Goal: Information Seeking & Learning: Find specific page/section

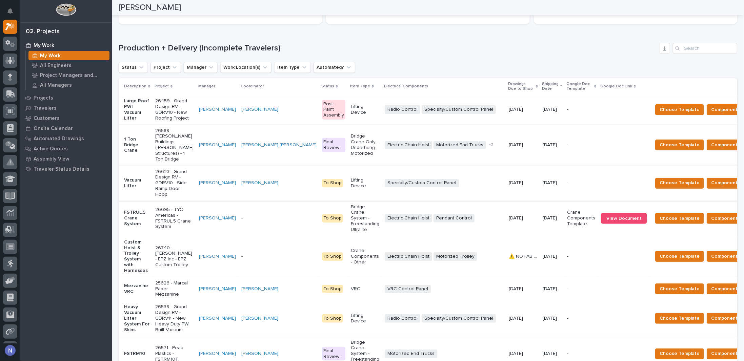
scroll to position [102, 0]
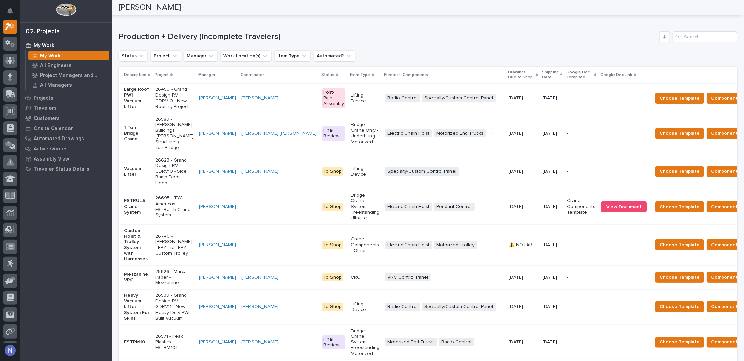
click at [252, 207] on td "-" at bounding box center [279, 206] width 81 height 35
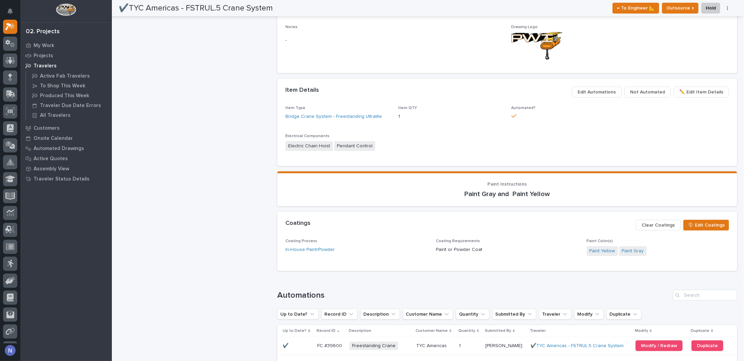
scroll to position [384, 0]
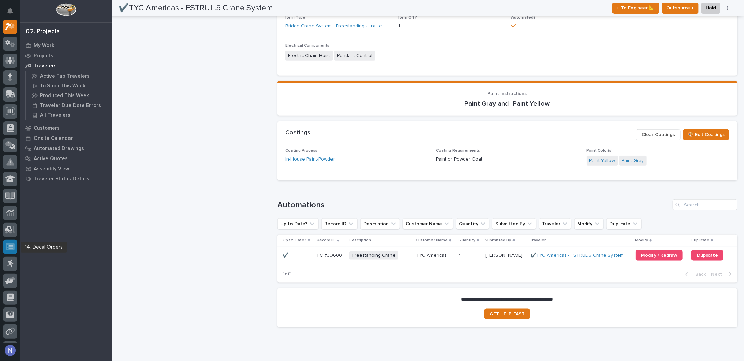
click at [12, 244] on icon at bounding box center [10, 246] width 9 height 7
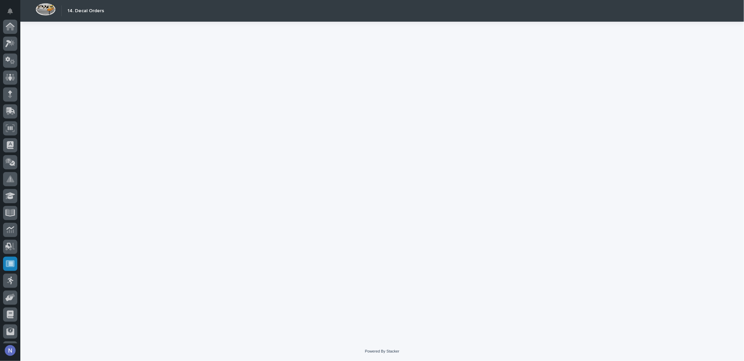
scroll to position [49, 0]
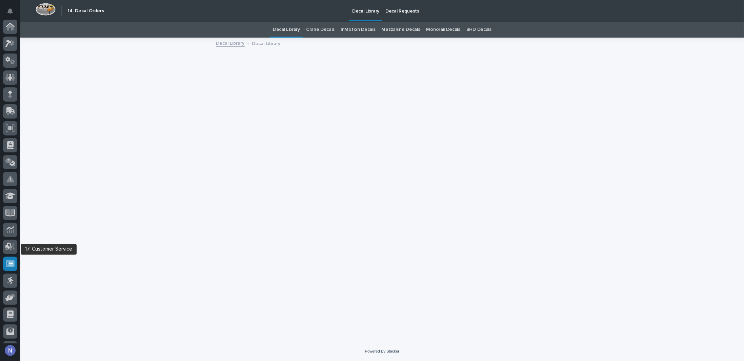
scroll to position [49, 0]
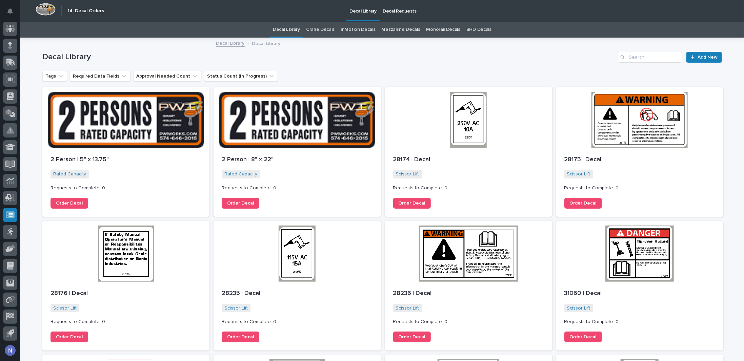
click at [318, 29] on link "Crane Decals" at bounding box center [320, 30] width 28 height 16
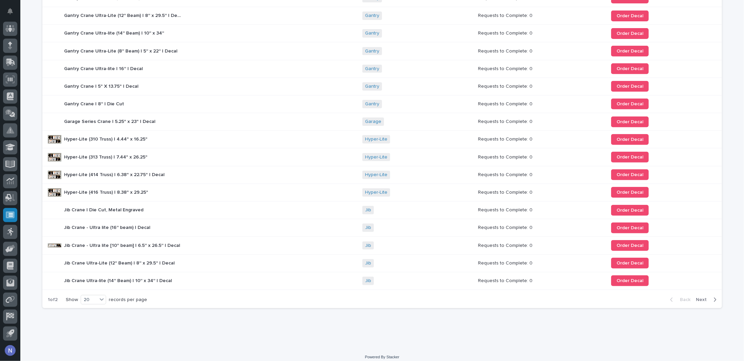
scroll to position [165, 0]
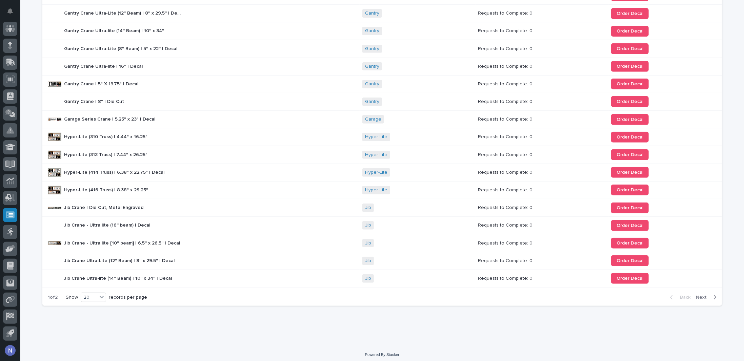
click at [700, 295] on span "Next" at bounding box center [703, 298] width 15 height 6
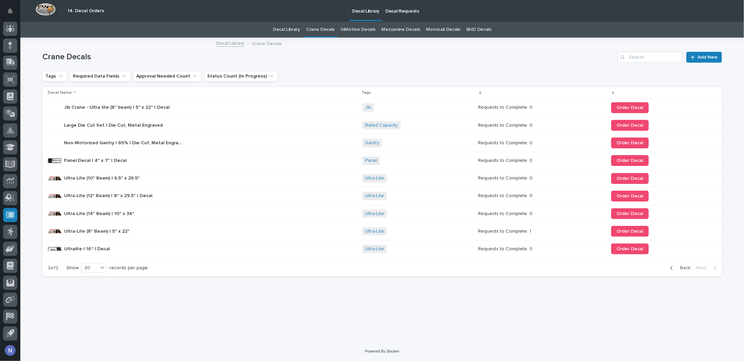
click at [293, 27] on link "Decal Library" at bounding box center [286, 30] width 27 height 16
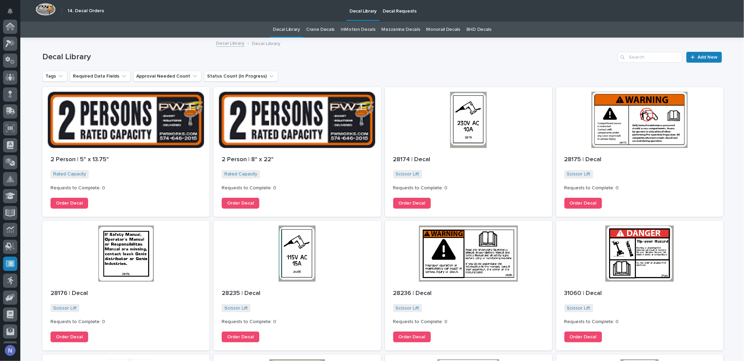
scroll to position [49, 0]
click at [650, 56] on input "Search" at bounding box center [650, 57] width 64 height 11
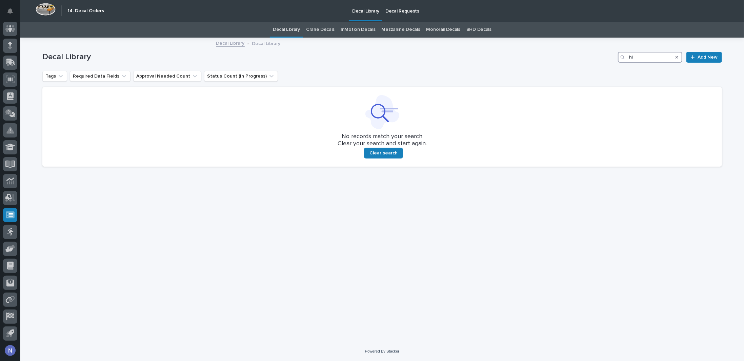
type input "h"
type input "4"
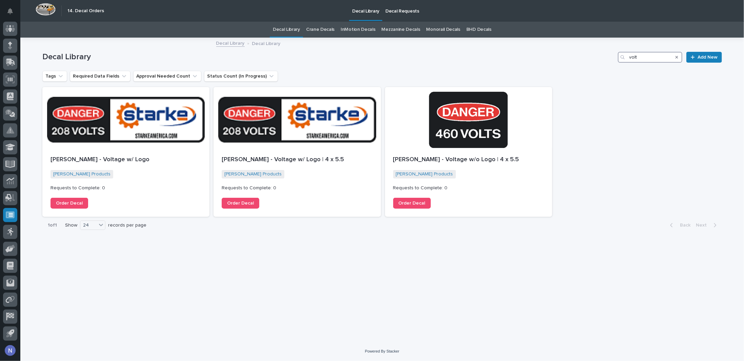
type input "volt"
click at [241, 53] on h1 "Decal Library" at bounding box center [328, 57] width 573 height 10
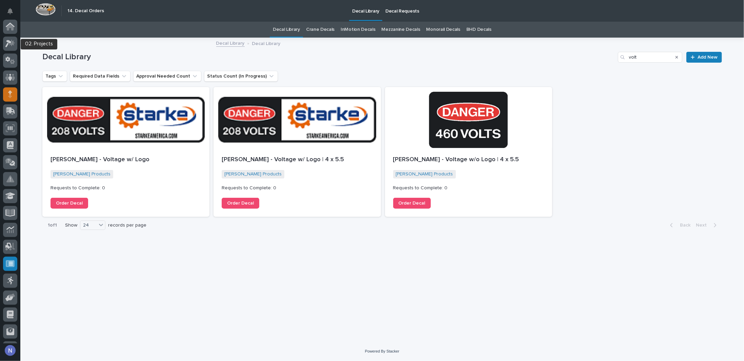
click at [8, 46] on icon at bounding box center [10, 44] width 10 height 8
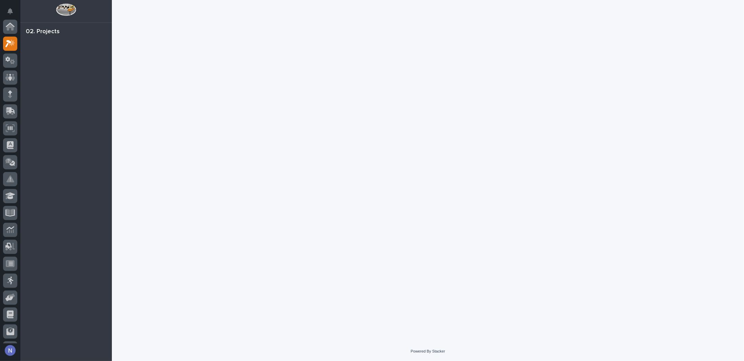
scroll to position [17, 0]
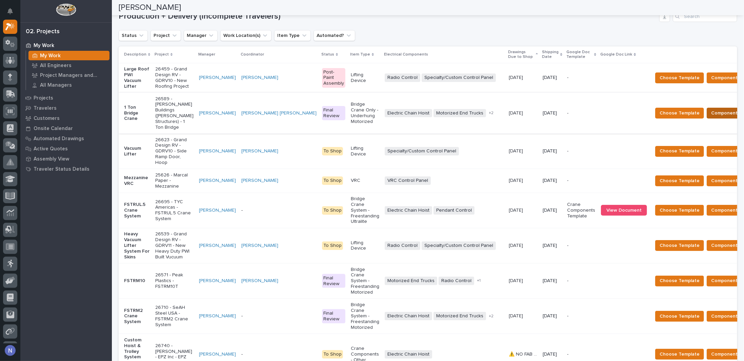
scroll to position [124, 0]
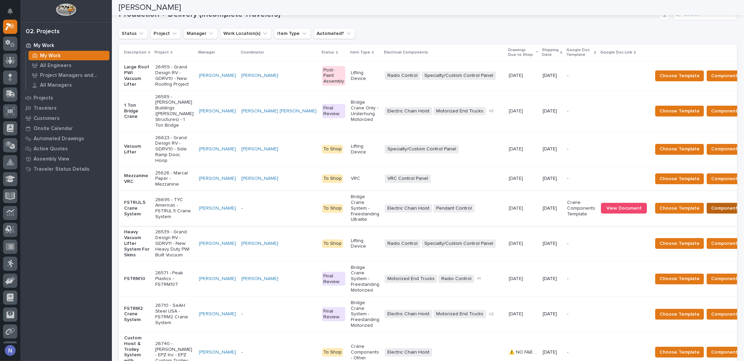
click at [711, 213] on span "Components Complete" at bounding box center [737, 208] width 52 height 8
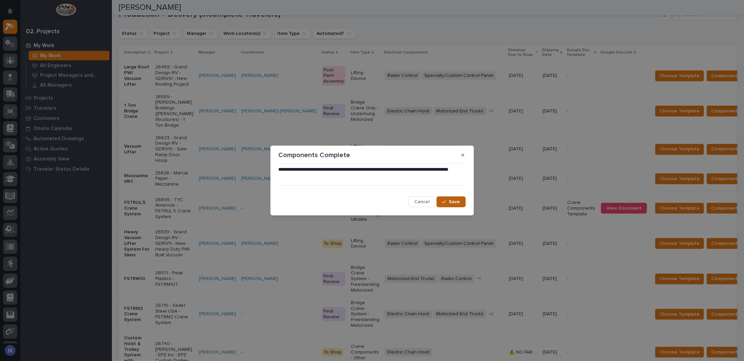
click at [439, 200] on button "Save" at bounding box center [451, 202] width 29 height 11
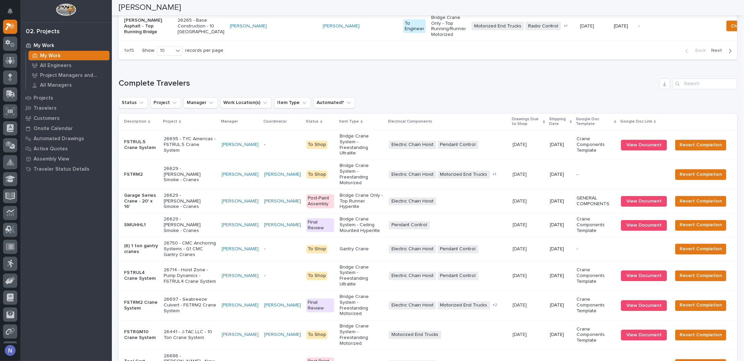
scroll to position [819, 0]
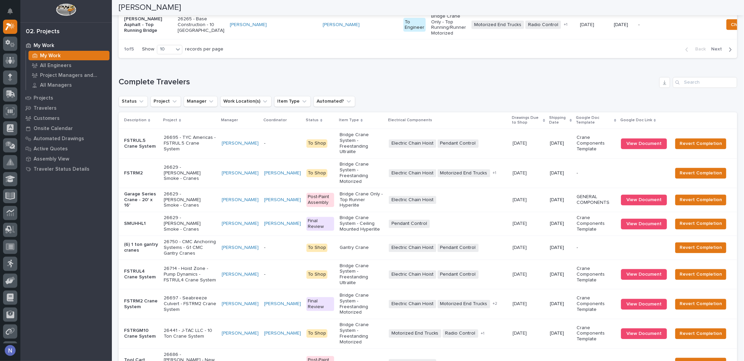
click at [233, 146] on td "Zac Lechlitner" at bounding box center [240, 143] width 42 height 29
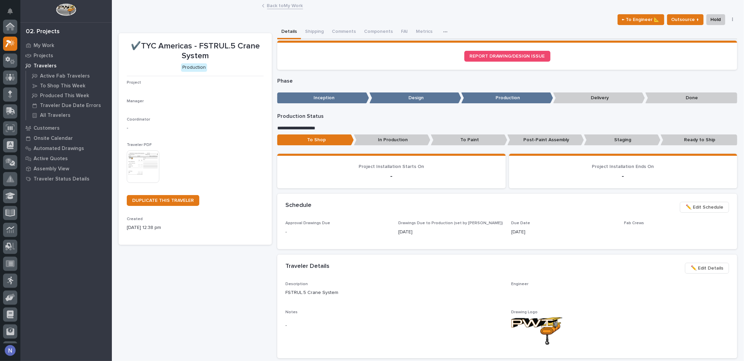
scroll to position [17, 0]
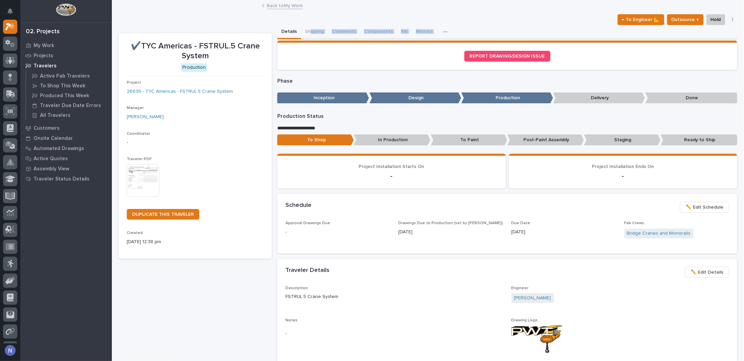
drag, startPoint x: 303, startPoint y: 42, endPoint x: 311, endPoint y: 80, distance: 39.5
click at [305, 42] on section "REPORT DRAWING/DESIGN ISSUE" at bounding box center [507, 55] width 460 height 29
click at [311, 80] on p "Phase" at bounding box center [507, 81] width 460 height 6
drag, startPoint x: 319, startPoint y: 44, endPoint x: 302, endPoint y: 53, distance: 18.8
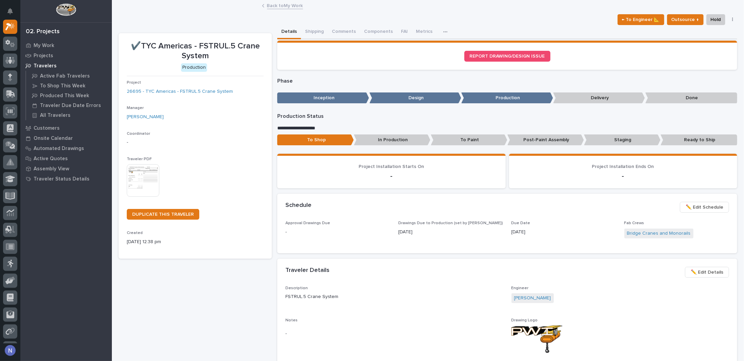
click at [307, 83] on p "Phase" at bounding box center [507, 81] width 460 height 6
click at [306, 33] on button "Shipping" at bounding box center [314, 32] width 27 height 14
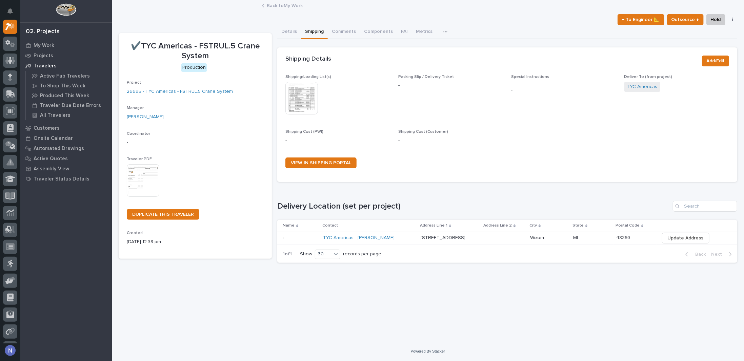
click at [299, 96] on img at bounding box center [301, 98] width 33 height 33
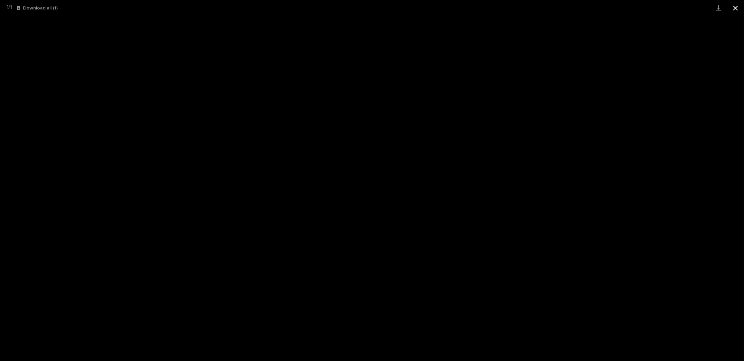
click at [735, 6] on button "Close gallery" at bounding box center [735, 8] width 17 height 16
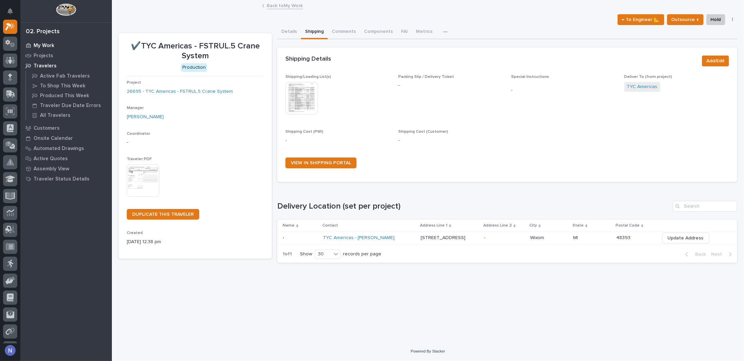
click at [46, 46] on p "My Work" at bounding box center [44, 46] width 21 height 6
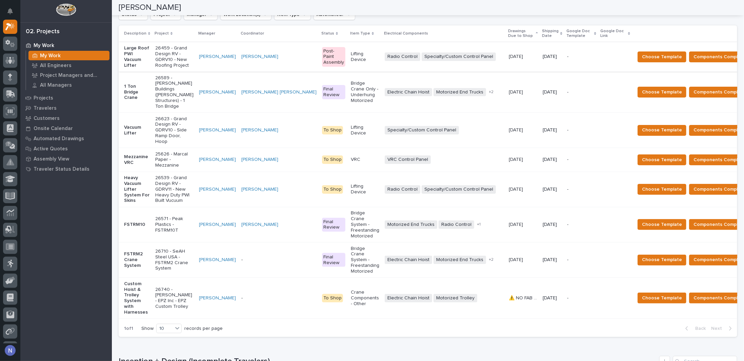
scroll to position [147, 0]
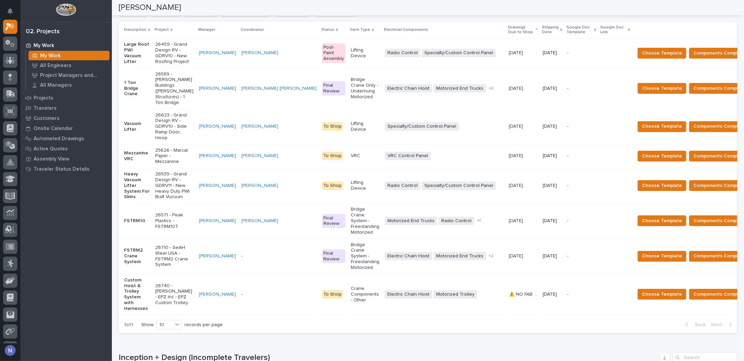
click at [542, 35] on p "Shipping Date" at bounding box center [550, 30] width 17 height 13
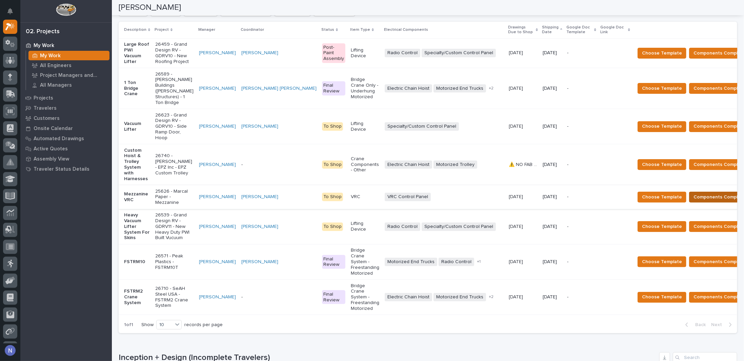
click at [693, 193] on span "Components Complete" at bounding box center [719, 197] width 52 height 8
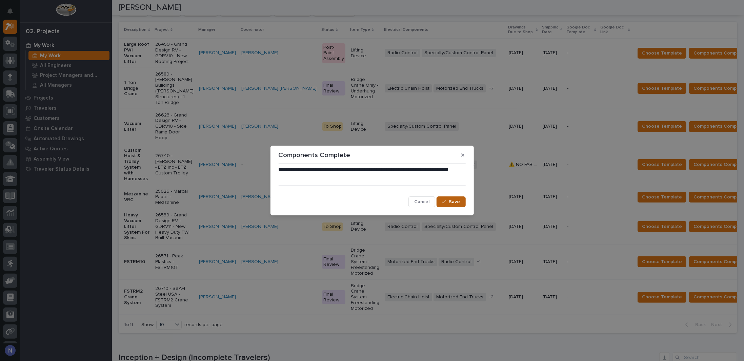
click at [450, 201] on span "Save" at bounding box center [454, 202] width 11 height 6
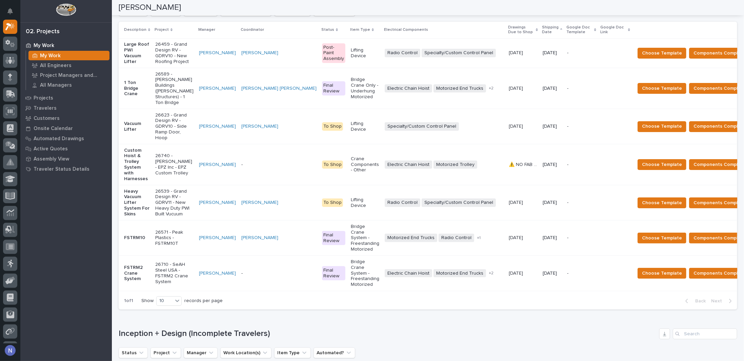
click at [232, 169] on td "Paul Hershberger" at bounding box center [217, 164] width 42 height 41
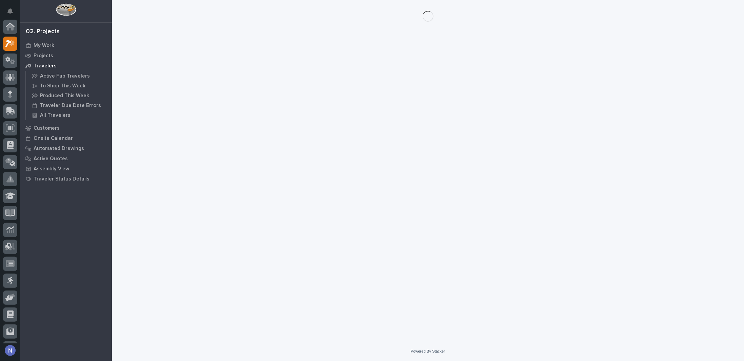
scroll to position [17, 0]
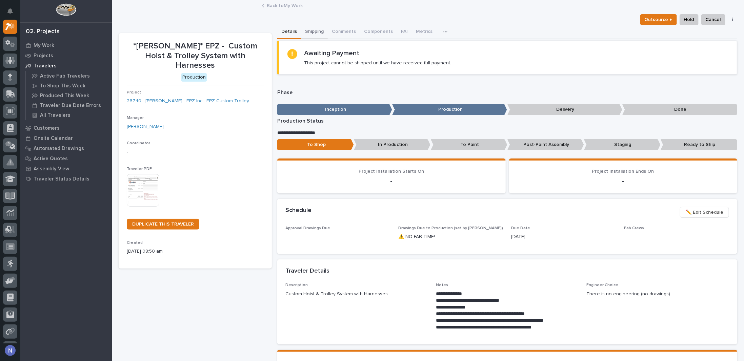
click at [309, 29] on button "Shipping" at bounding box center [314, 32] width 27 height 14
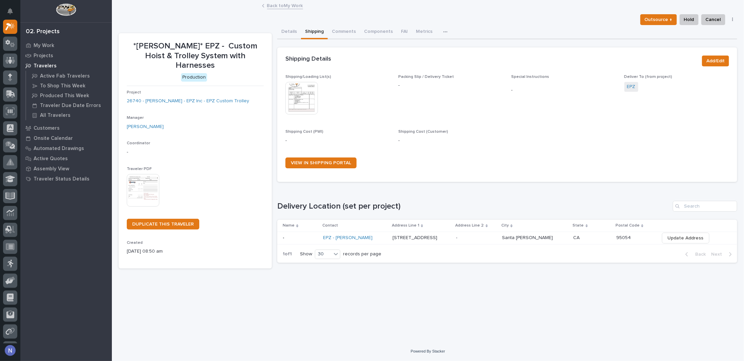
click at [304, 105] on img at bounding box center [301, 98] width 33 height 33
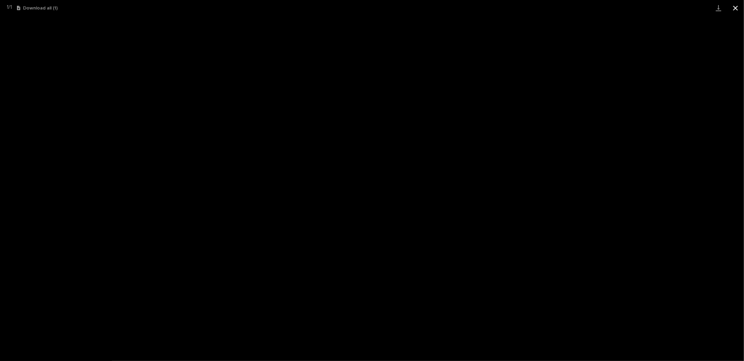
click at [739, 8] on button "Close gallery" at bounding box center [735, 8] width 17 height 16
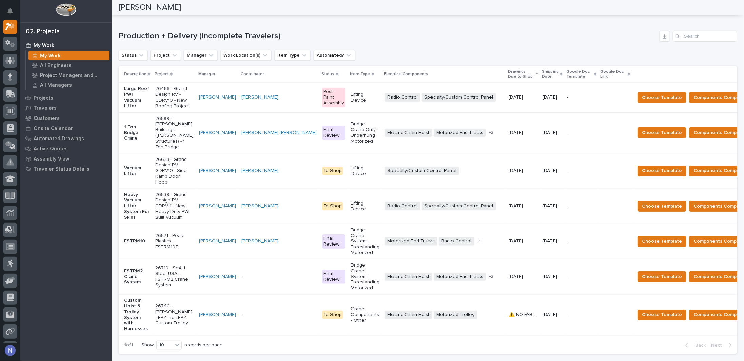
scroll to position [113, 0]
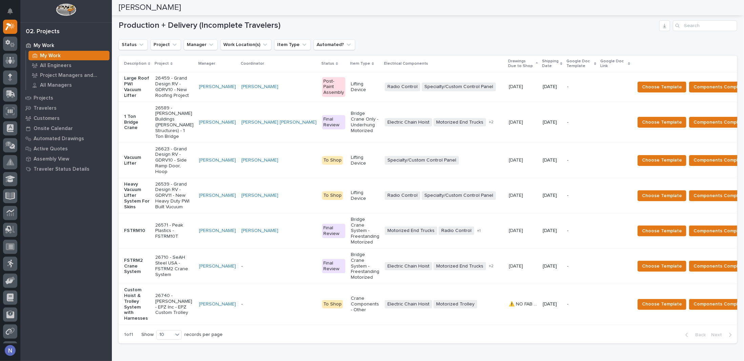
click at [542, 64] on p "Shipping Date" at bounding box center [550, 64] width 17 height 13
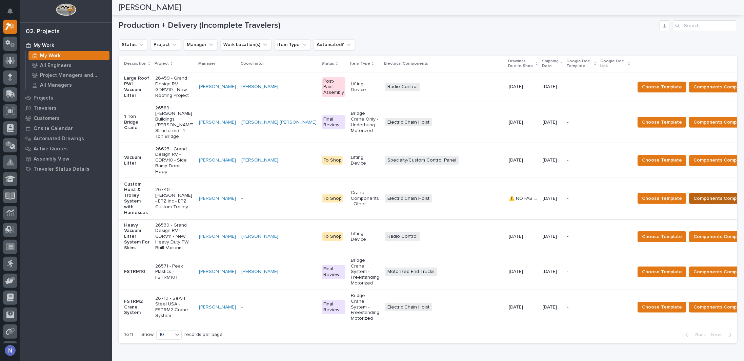
click at [693, 195] on span "Components Complete" at bounding box center [719, 199] width 52 height 8
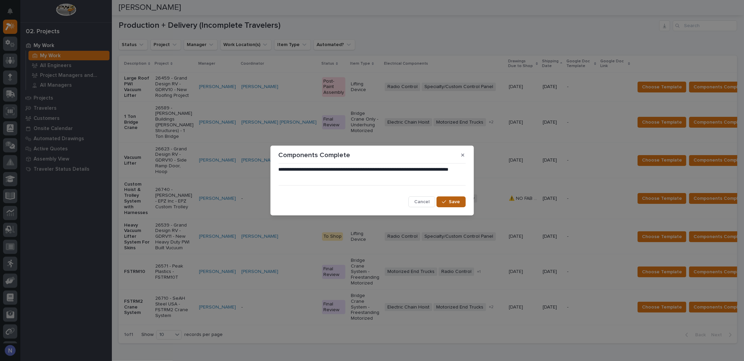
click at [460, 202] on span "Save" at bounding box center [454, 202] width 11 height 6
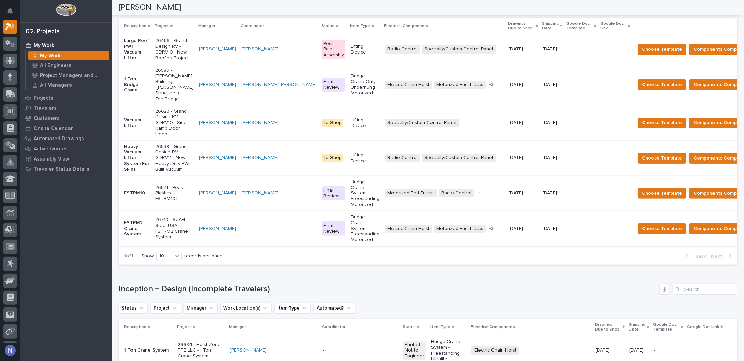
scroll to position [90, 0]
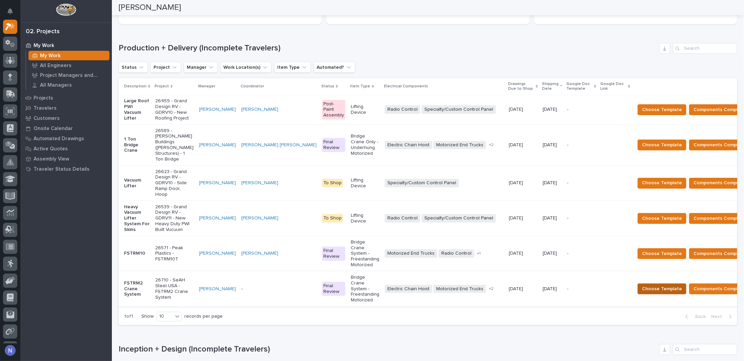
click at [642, 285] on span "Choose Template" at bounding box center [662, 289] width 40 height 8
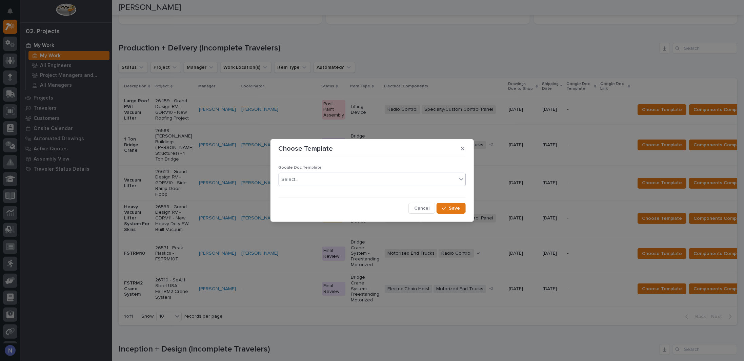
click at [311, 177] on div "Select..." at bounding box center [368, 179] width 178 height 11
click at [289, 205] on div "Crane Components Template" at bounding box center [372, 205] width 186 height 12
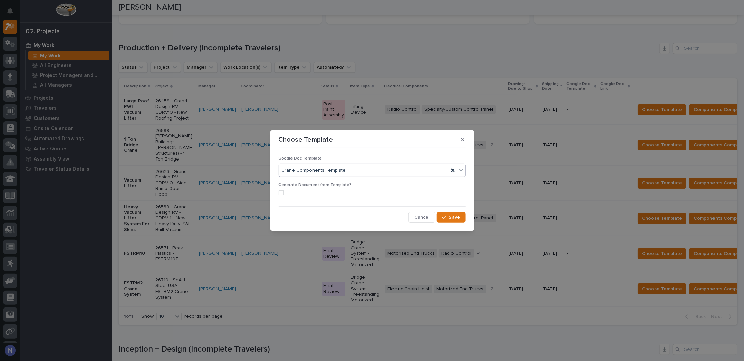
drag, startPoint x: 282, startPoint y: 191, endPoint x: 378, endPoint y: 213, distance: 99.0
click at [282, 191] on span at bounding box center [281, 192] width 5 height 5
click at [456, 218] on span "Save" at bounding box center [454, 218] width 11 height 6
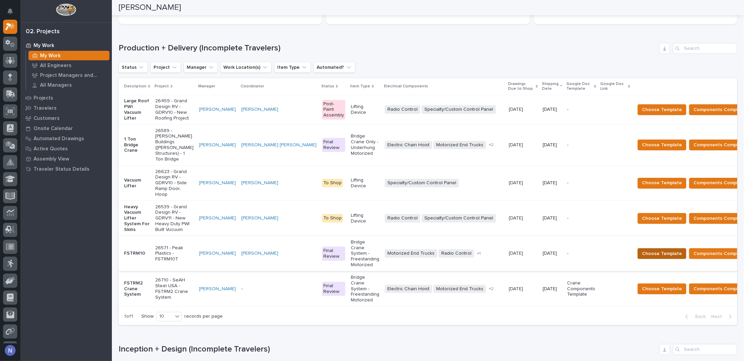
click at [638, 259] on button "Choose Template" at bounding box center [662, 253] width 49 height 11
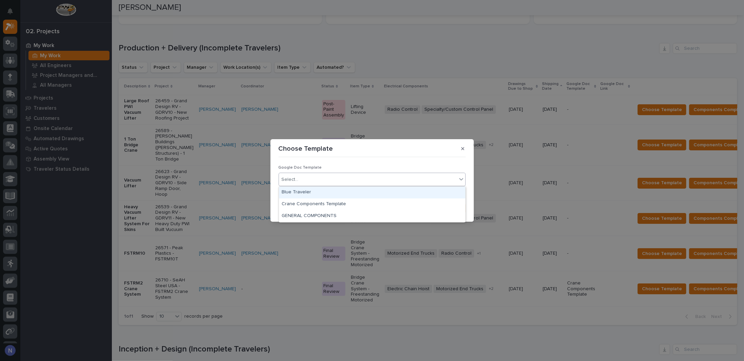
click at [297, 182] on div "Select..." at bounding box center [290, 179] width 17 height 7
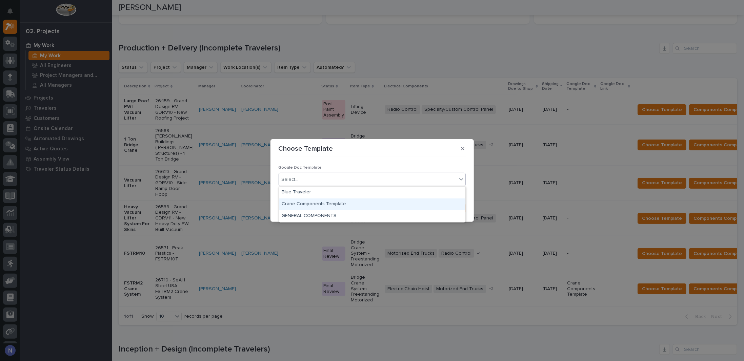
click at [289, 203] on div "Crane Components Template" at bounding box center [372, 205] width 186 height 12
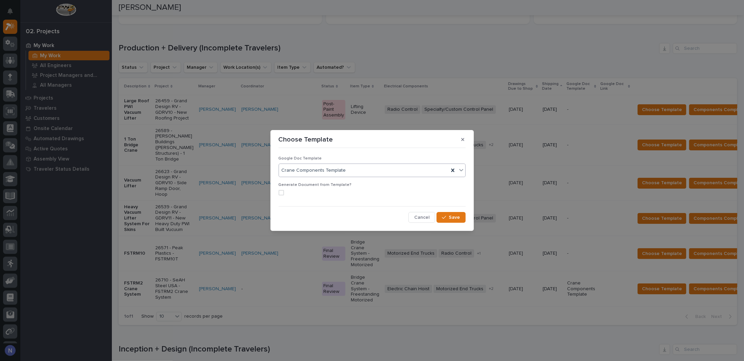
drag, startPoint x: 282, startPoint y: 191, endPoint x: 296, endPoint y: 194, distance: 13.8
click at [282, 191] on span at bounding box center [281, 192] width 5 height 5
click at [453, 217] on span "Save" at bounding box center [454, 218] width 11 height 6
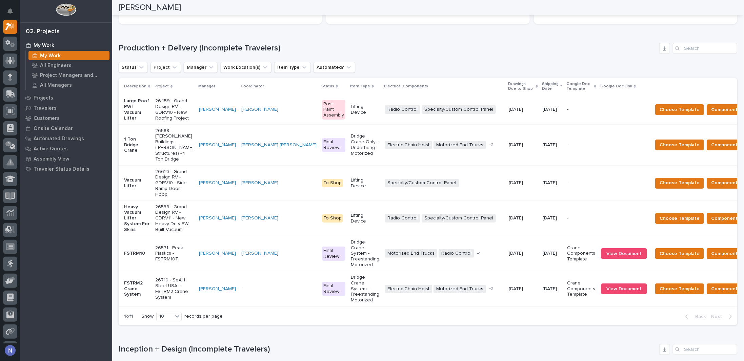
click at [66, 8] on img at bounding box center [66, 9] width 20 height 13
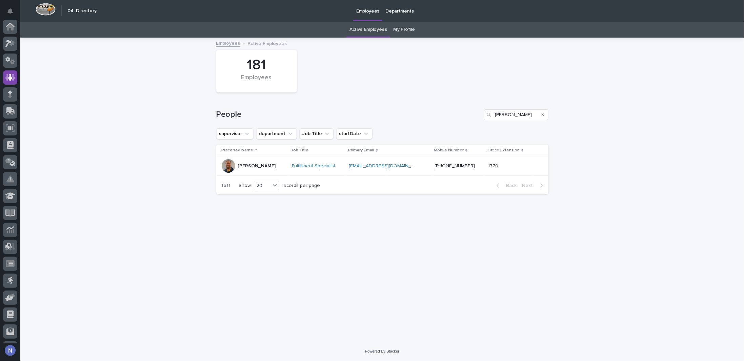
scroll to position [49, 0]
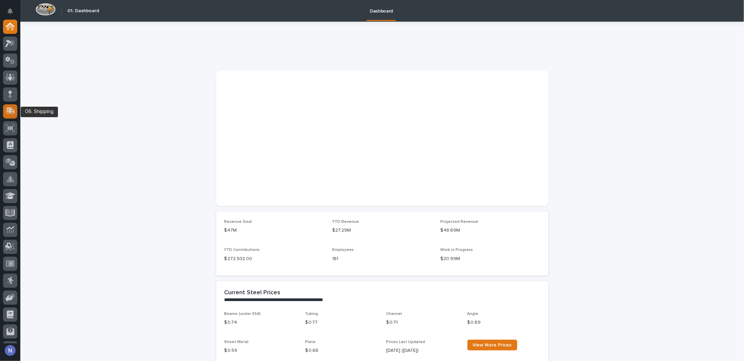
click at [6, 111] on icon at bounding box center [10, 110] width 9 height 6
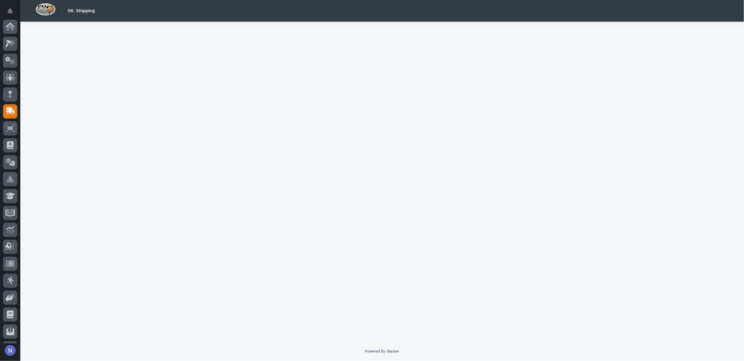
scroll to position [49, 0]
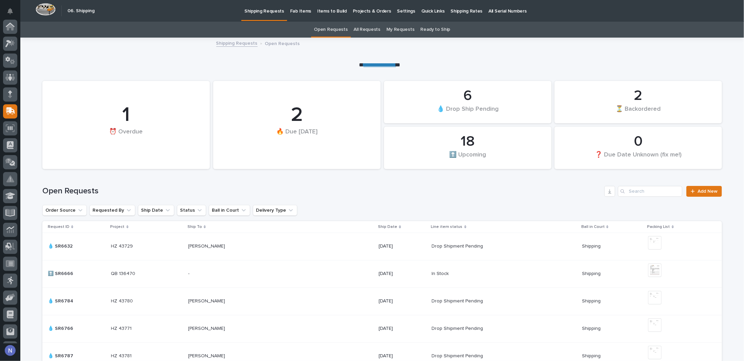
click at [39, 4] on img at bounding box center [46, 9] width 20 height 13
click at [45, 9] on img at bounding box center [46, 9] width 20 height 13
click at [44, 7] on img at bounding box center [46, 9] width 20 height 13
click at [43, 7] on img at bounding box center [46, 9] width 20 height 13
click at [10, 26] on icon at bounding box center [10, 27] width 7 height 7
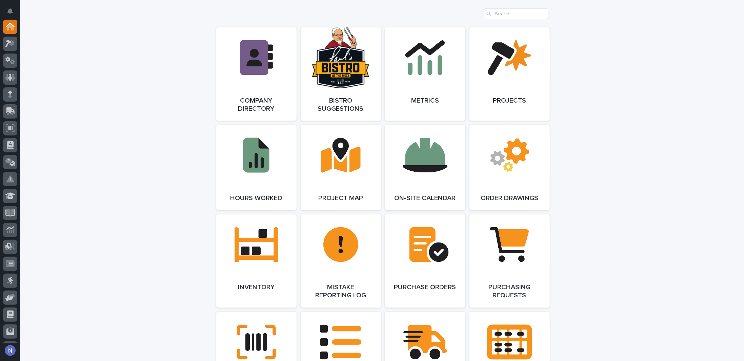
scroll to position [587, 0]
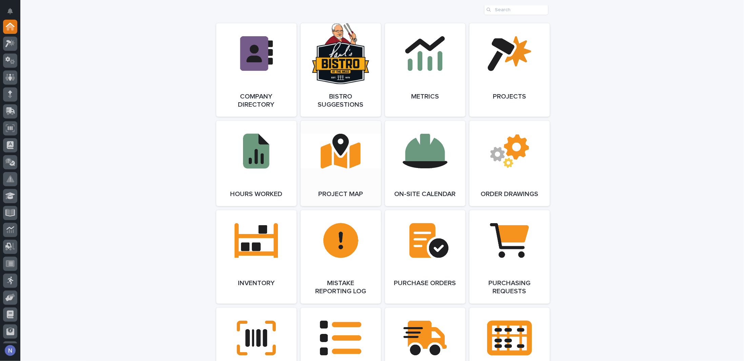
click at [334, 179] on link "Open Link" at bounding box center [341, 163] width 80 height 85
click at [10, 43] on icon at bounding box center [8, 43] width 6 height 7
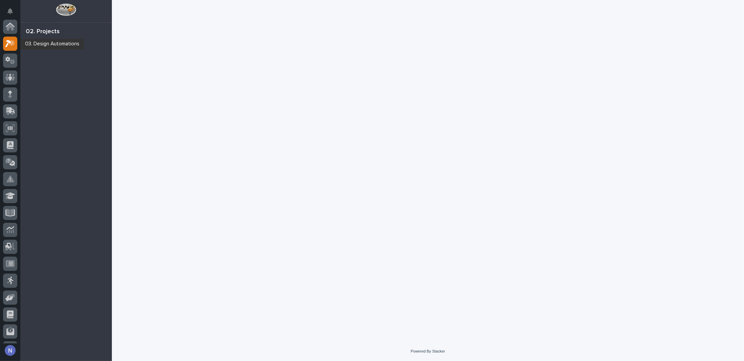
scroll to position [17, 0]
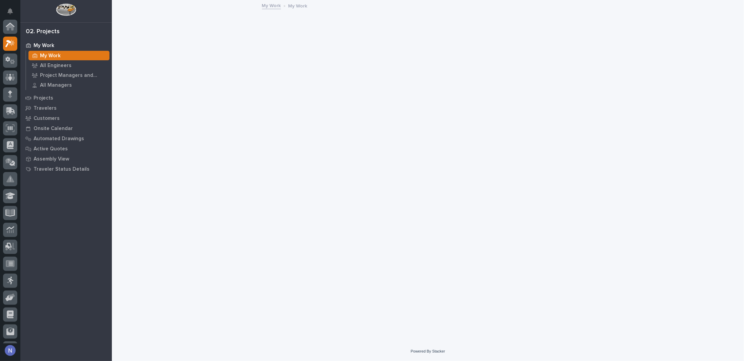
scroll to position [17, 0]
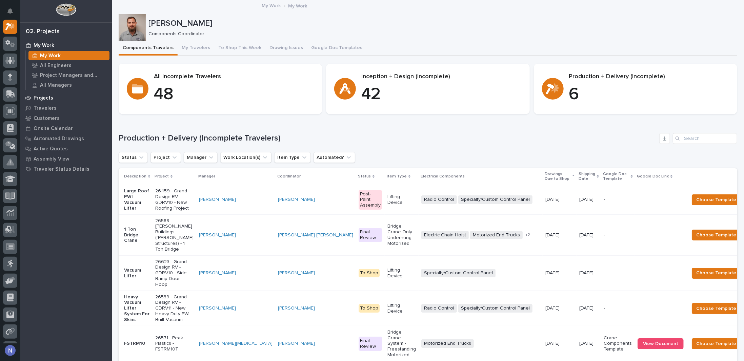
click at [43, 97] on p "Projects" at bounding box center [44, 98] width 20 height 6
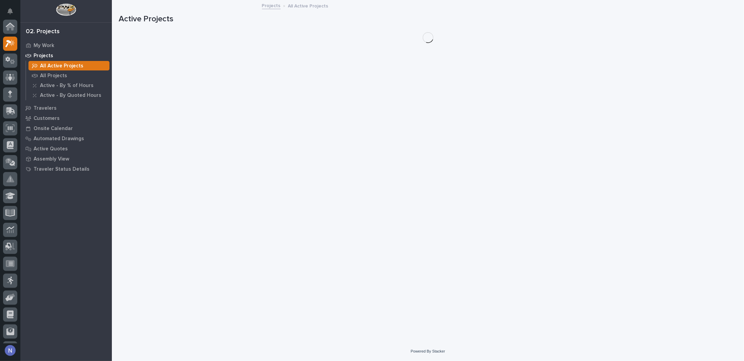
scroll to position [17, 0]
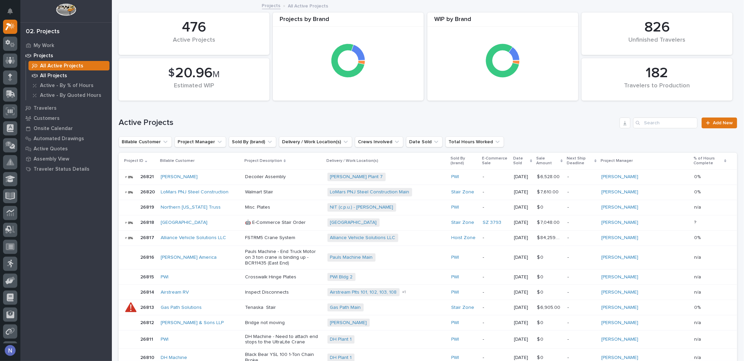
click at [53, 78] on p "All Projects" at bounding box center [53, 76] width 27 height 6
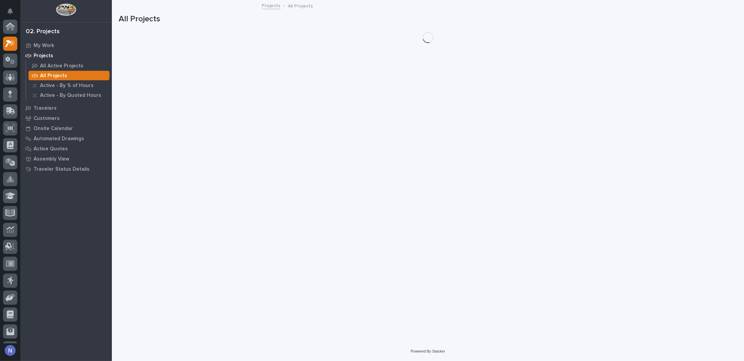
scroll to position [17, 0]
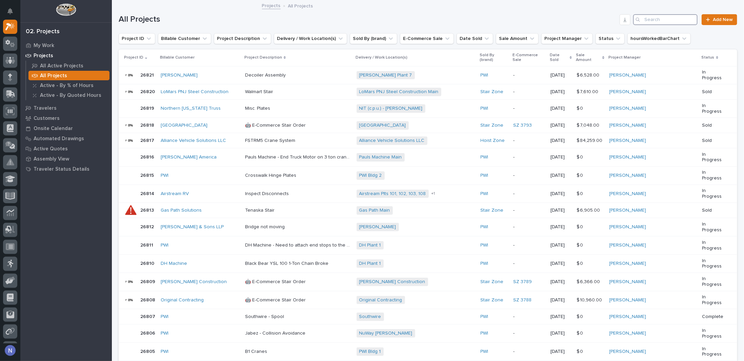
click at [648, 21] on input "Search" at bounding box center [665, 19] width 64 height 11
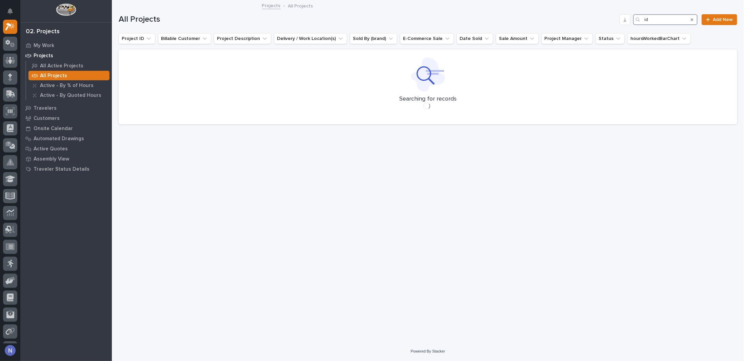
type input "i"
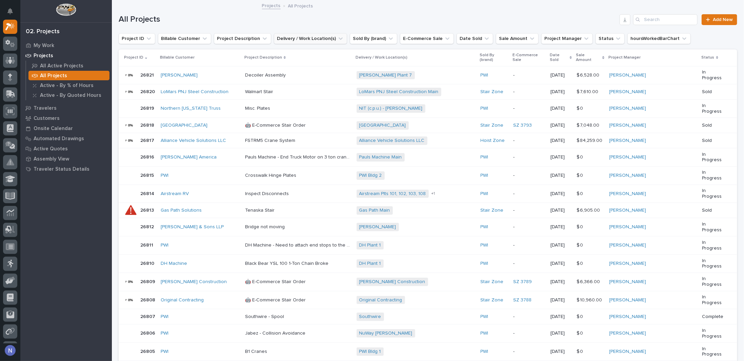
click at [337, 39] on icon "Delivery / Work Location(s)" at bounding box center [340, 38] width 7 height 7
type input "i"
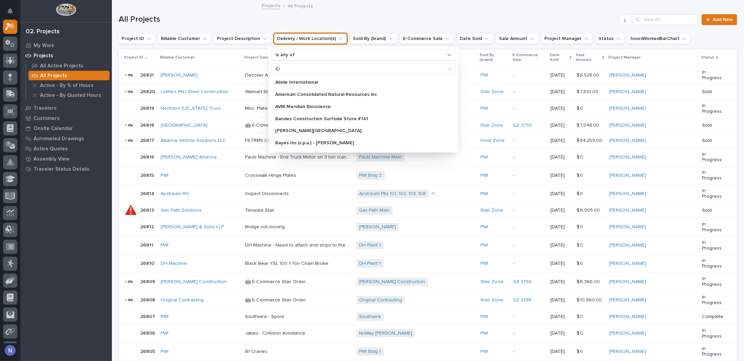
type input "ID"
click at [106, 179] on div "My Work Projects All Active Projects All Projects Active - By % of Hours Active…" at bounding box center [66, 200] width 92 height 321
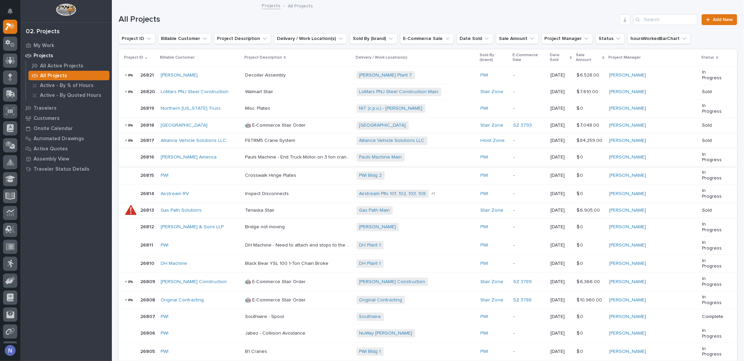
scroll to position [0, 0]
click at [394, 73] on link "Brinkley Plant 7" at bounding box center [385, 76] width 53 height 6
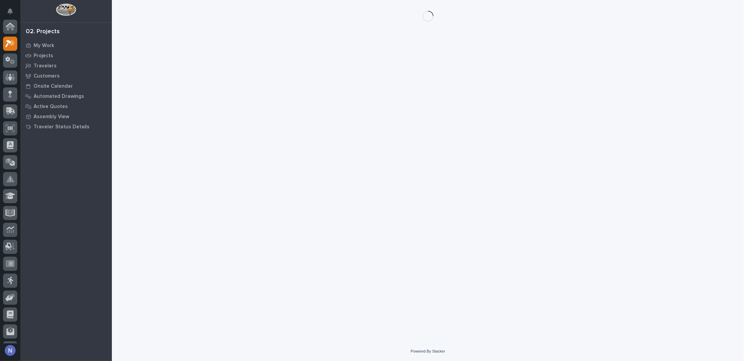
scroll to position [17, 0]
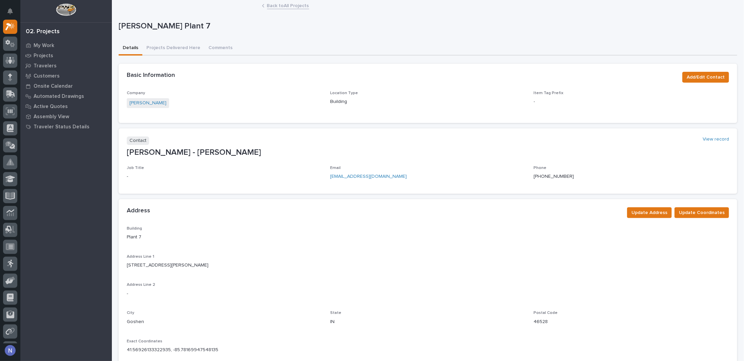
click at [270, 5] on link "Back to All Projects" at bounding box center [288, 5] width 42 height 8
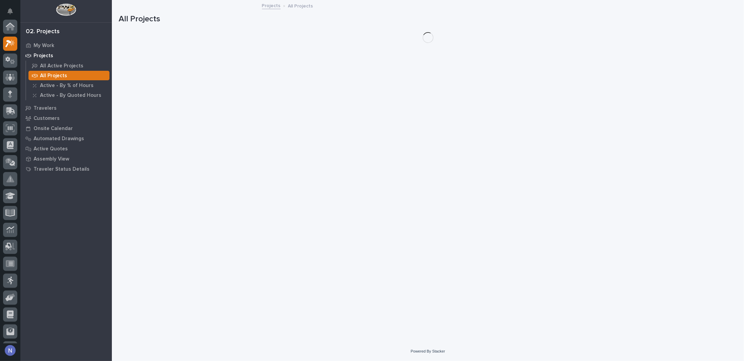
scroll to position [17, 0]
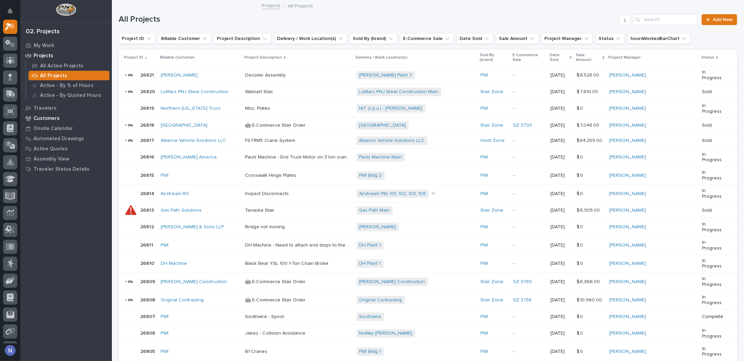
click at [45, 118] on p "Customers" at bounding box center [47, 119] width 26 height 6
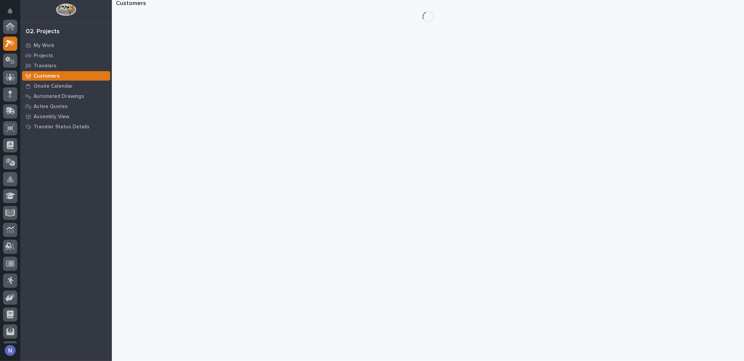
scroll to position [17, 0]
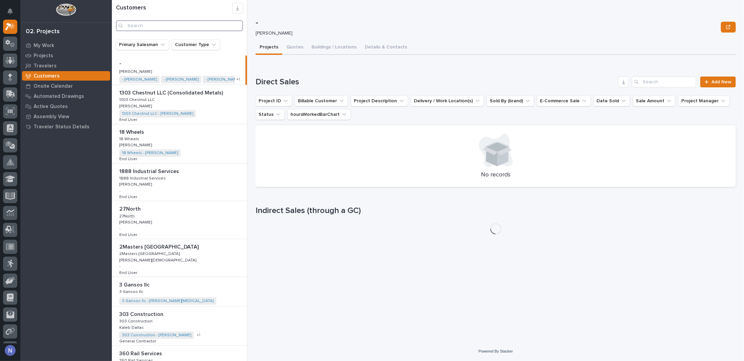
click at [198, 26] on input "Search" at bounding box center [179, 25] width 127 height 11
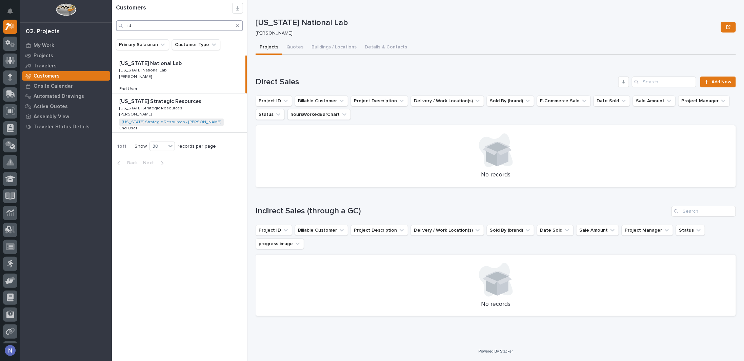
type input "i"
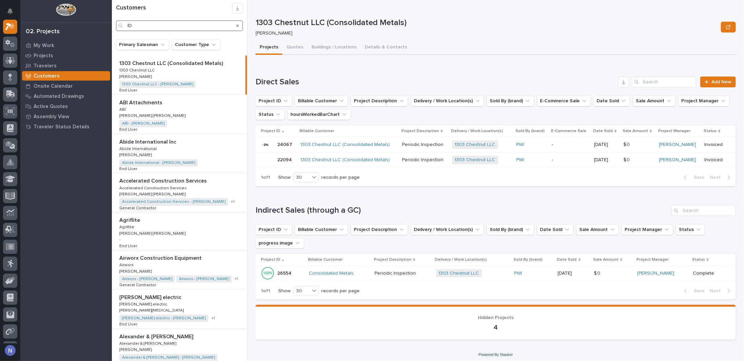
type input "I"
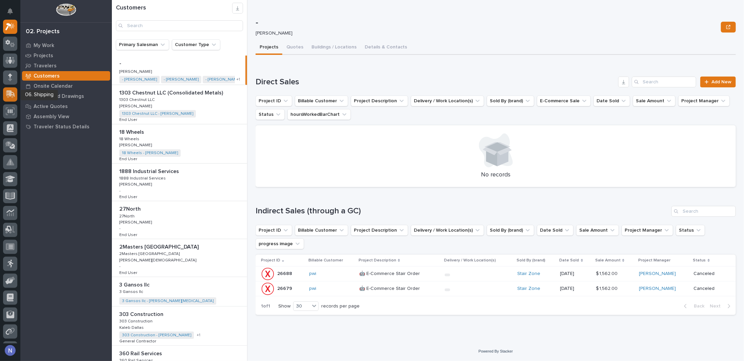
click at [14, 95] on icon at bounding box center [10, 93] width 9 height 6
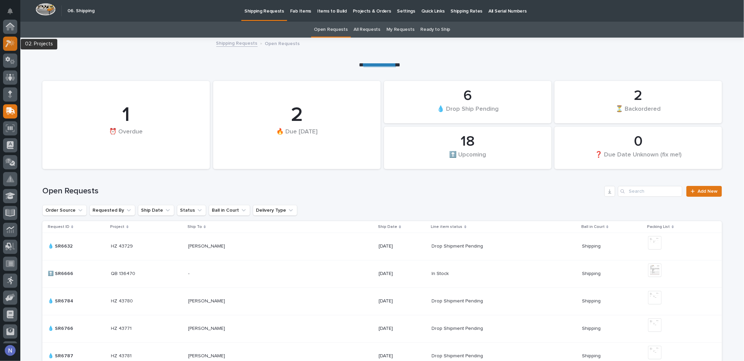
click at [14, 43] on icon at bounding box center [12, 43] width 6 height 7
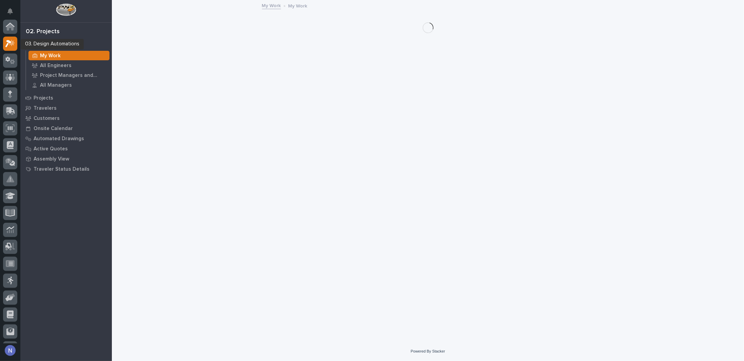
scroll to position [17, 0]
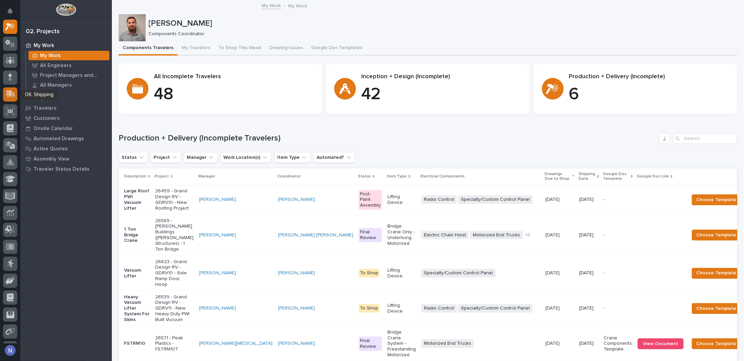
click at [13, 94] on icon at bounding box center [10, 94] width 10 height 8
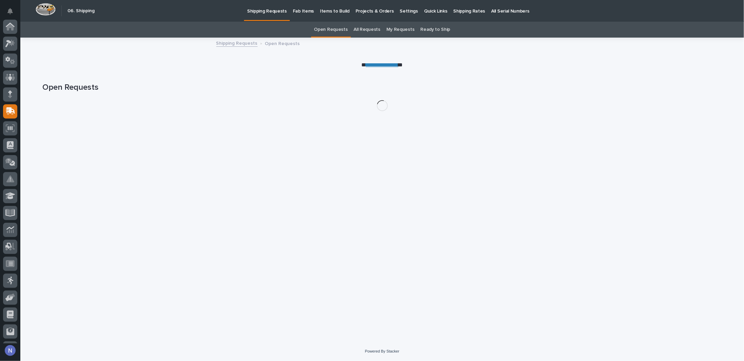
scroll to position [49, 0]
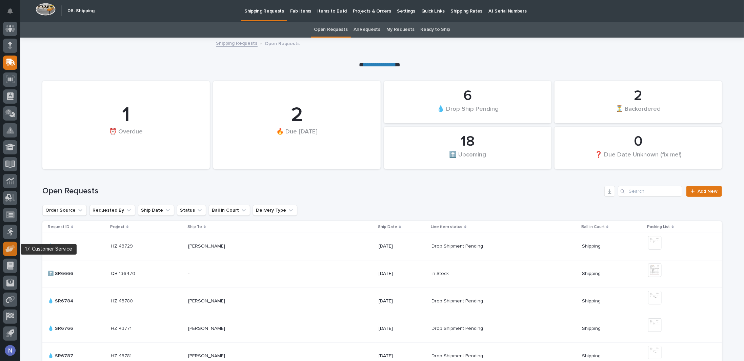
click at [6, 250] on icon at bounding box center [9, 249] width 8 height 6
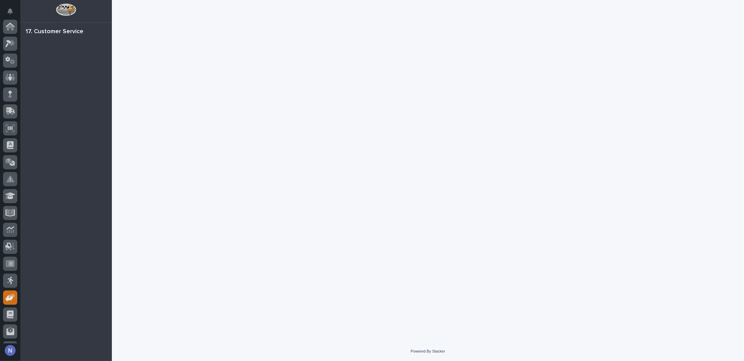
scroll to position [49, 0]
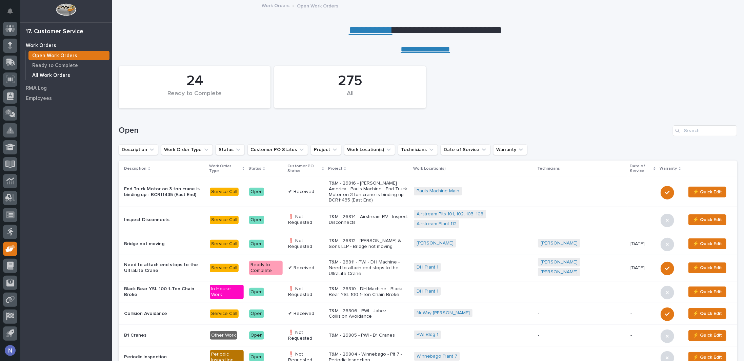
click at [61, 73] on p "All Work Orders" at bounding box center [51, 76] width 38 height 6
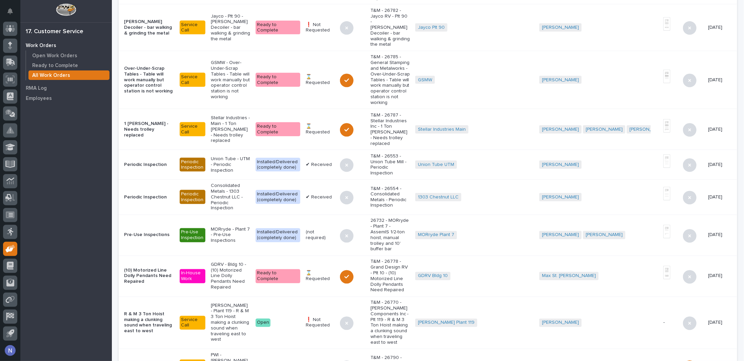
scroll to position [700, 0]
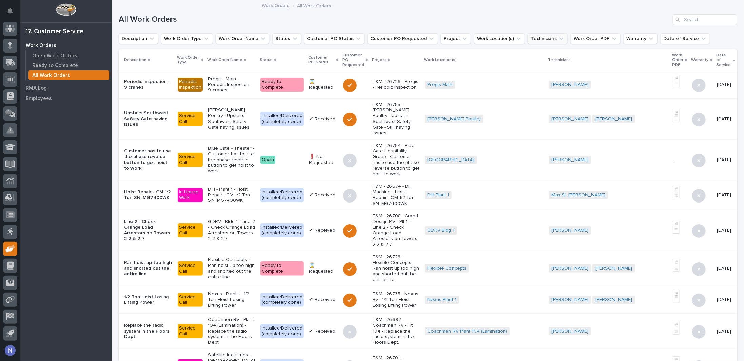
click at [533, 40] on button "Technicians" at bounding box center [548, 38] width 40 height 11
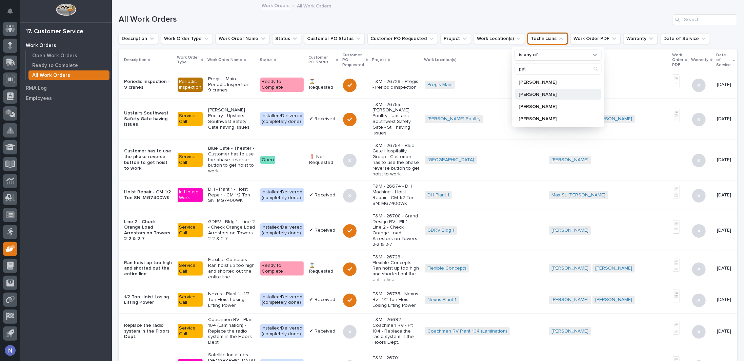
type input "pat"
click at [545, 95] on p "Pat Kelley" at bounding box center [555, 94] width 72 height 5
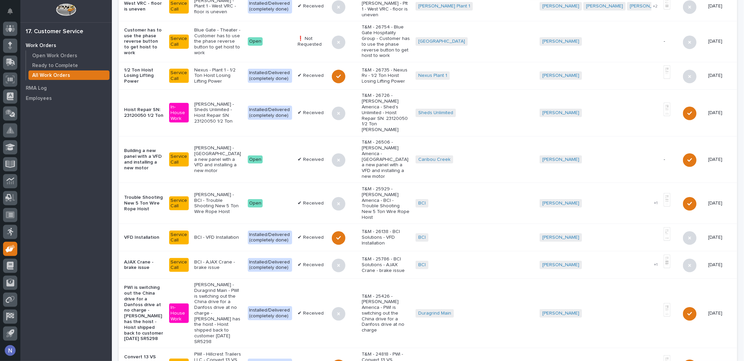
scroll to position [158, 0]
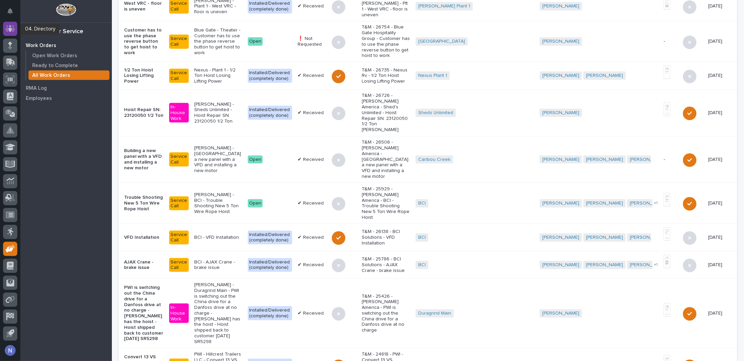
click at [14, 25] on icon at bounding box center [10, 29] width 10 height 8
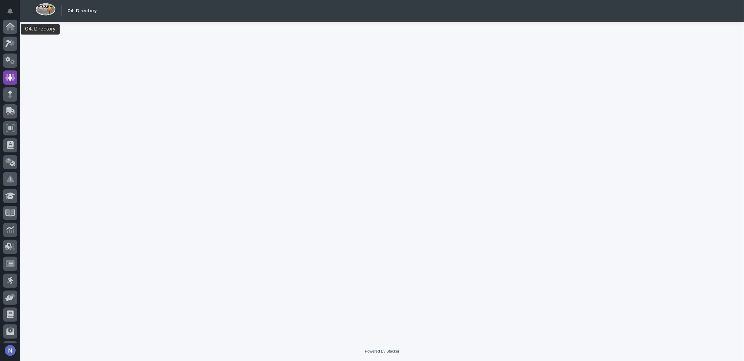
scroll to position [49, 0]
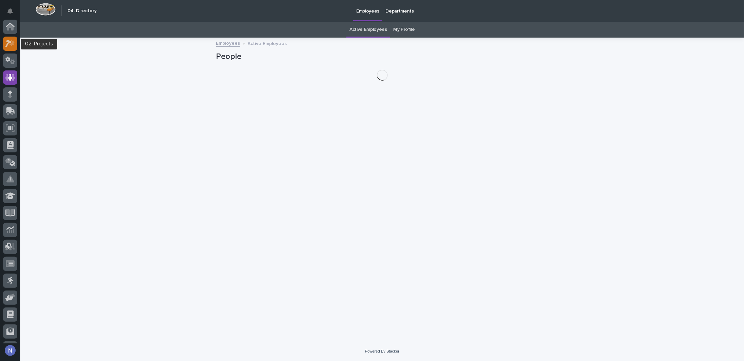
click at [14, 39] on div at bounding box center [10, 44] width 14 height 14
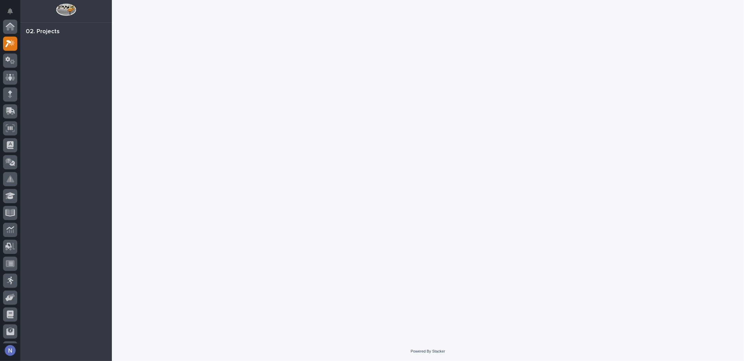
scroll to position [17, 0]
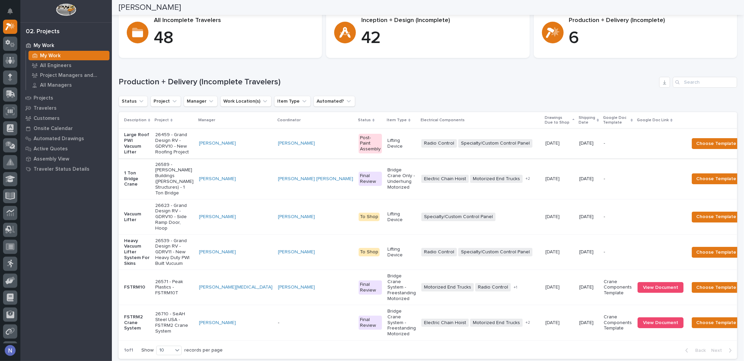
scroll to position [136, 0]
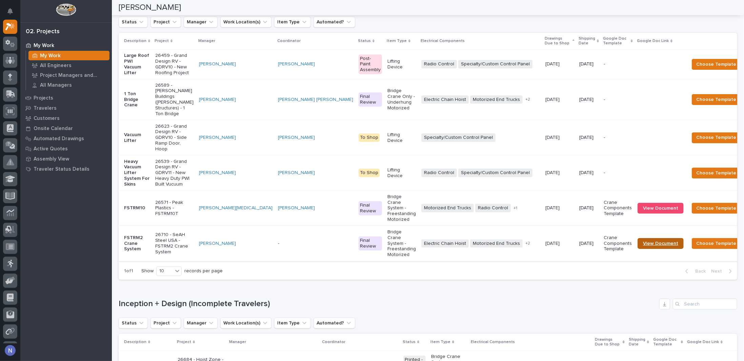
click at [643, 246] on span "View Document" at bounding box center [660, 243] width 35 height 5
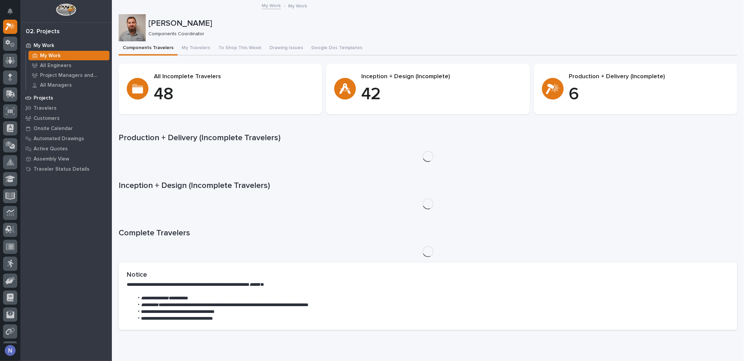
click at [46, 97] on p "Projects" at bounding box center [44, 98] width 20 height 6
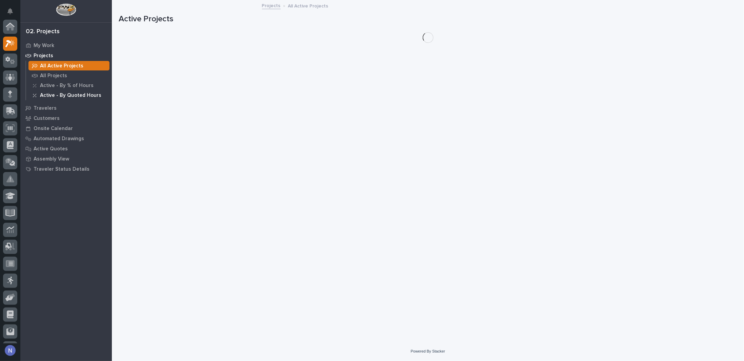
scroll to position [17, 0]
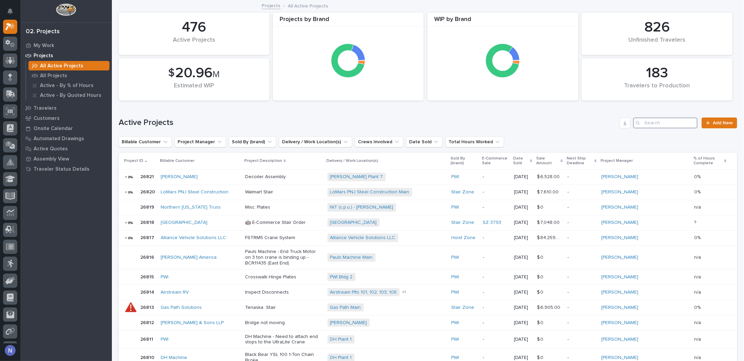
click at [649, 119] on input "Search" at bounding box center [665, 123] width 64 height 11
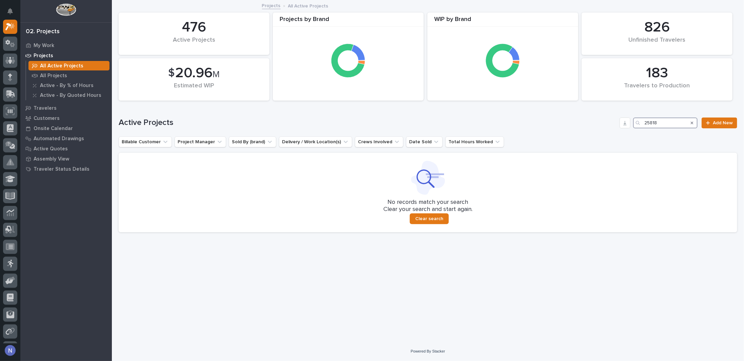
drag, startPoint x: 661, startPoint y: 120, endPoint x: 618, endPoint y: 123, distance: 42.8
click at [618, 123] on div "Active Projects 25818 Add New" at bounding box center [428, 123] width 619 height 11
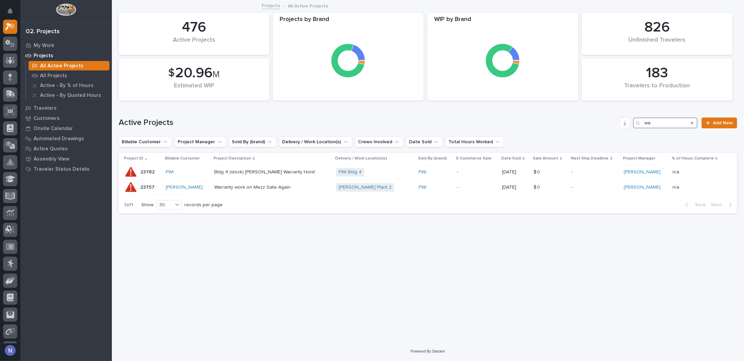
type input "w"
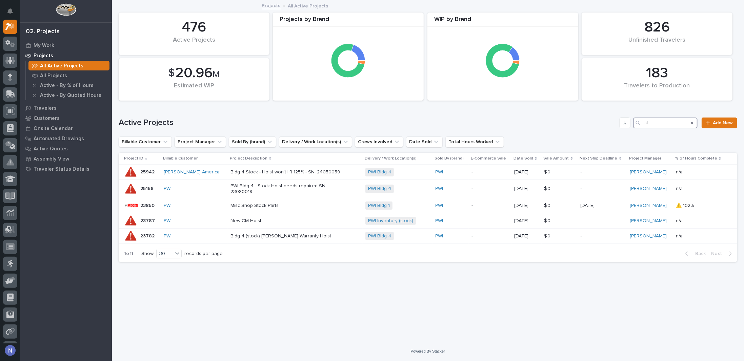
type input "s"
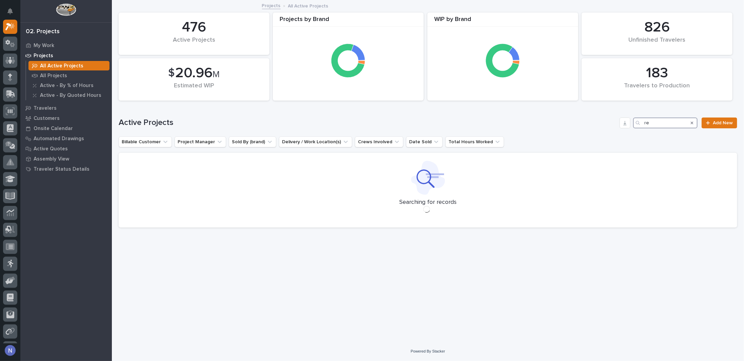
type input "r"
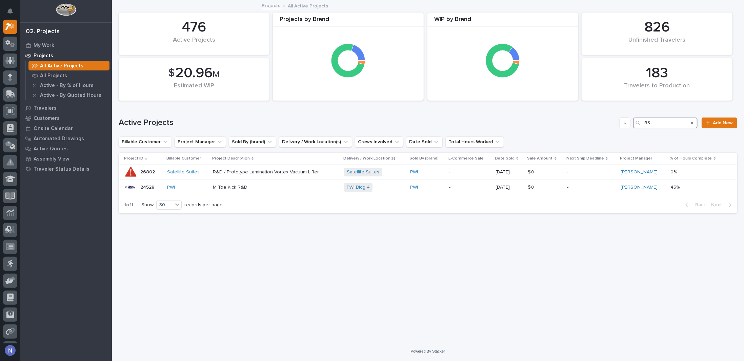
type input "R"
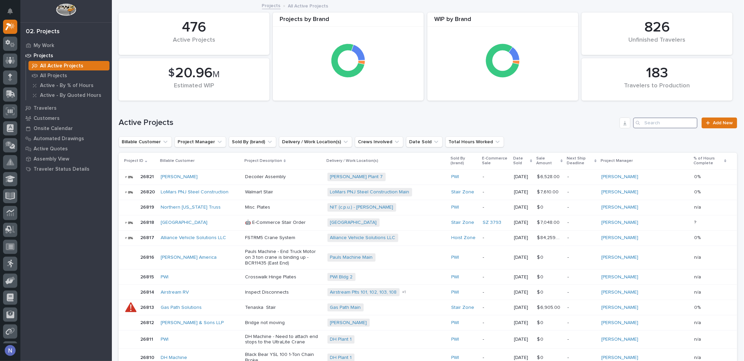
click at [664, 125] on input "Search" at bounding box center [665, 123] width 64 height 11
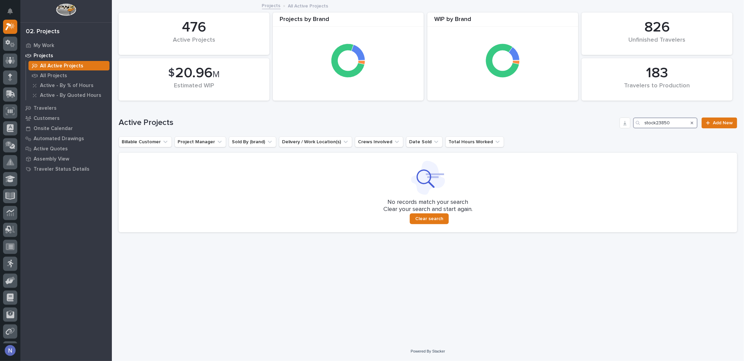
drag, startPoint x: 665, startPoint y: 123, endPoint x: 658, endPoint y: 124, distance: 7.1
click at [659, 124] on input "stock23850" at bounding box center [665, 123] width 64 height 11
drag, startPoint x: 670, startPoint y: 124, endPoint x: 656, endPoint y: 125, distance: 14.6
click at [656, 125] on input "stock23850" at bounding box center [665, 123] width 64 height 11
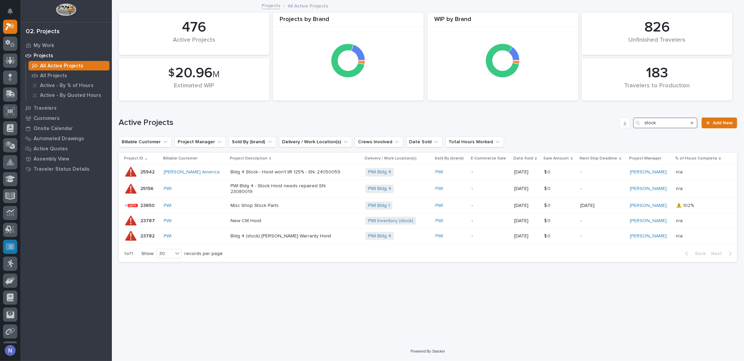
type input "stock"
